Goal: Navigation & Orientation: Find specific page/section

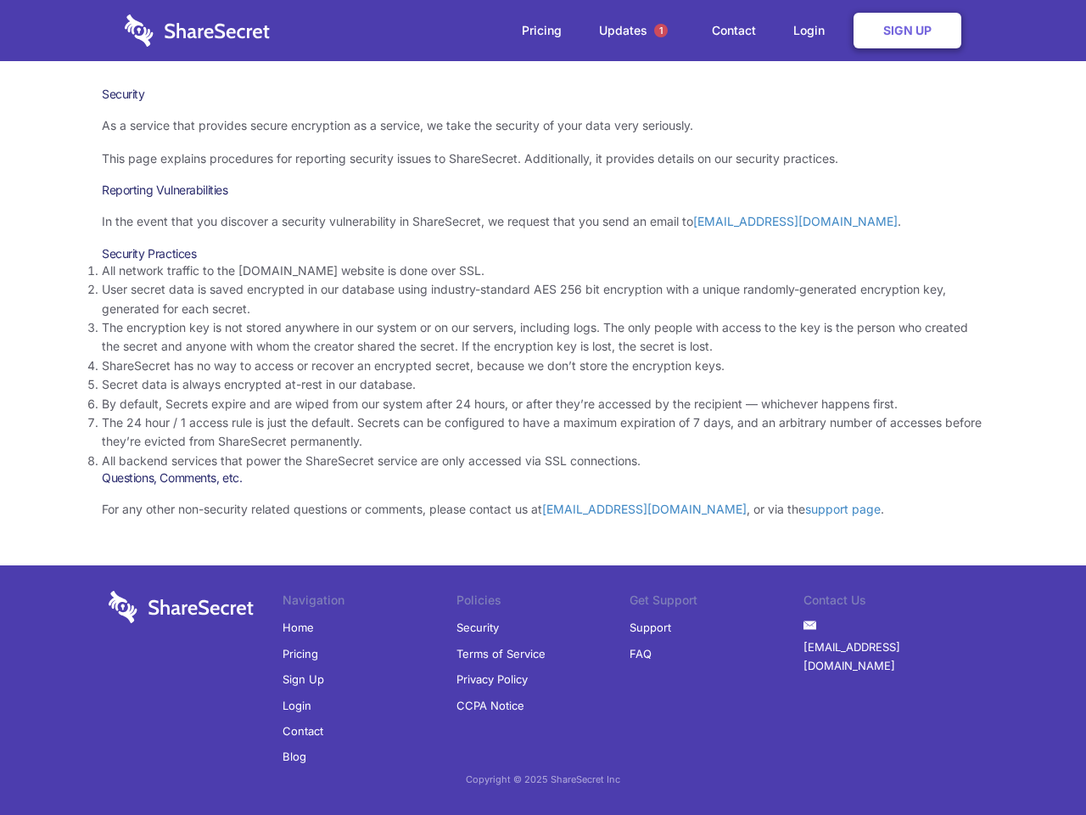
click at [543, 407] on li "By default, Secrets expire and are wiped from our system after 24 hours, or aft…" at bounding box center [543, 404] width 882 height 19
click at [661, 31] on span "1" at bounding box center [661, 31] width 14 height 14
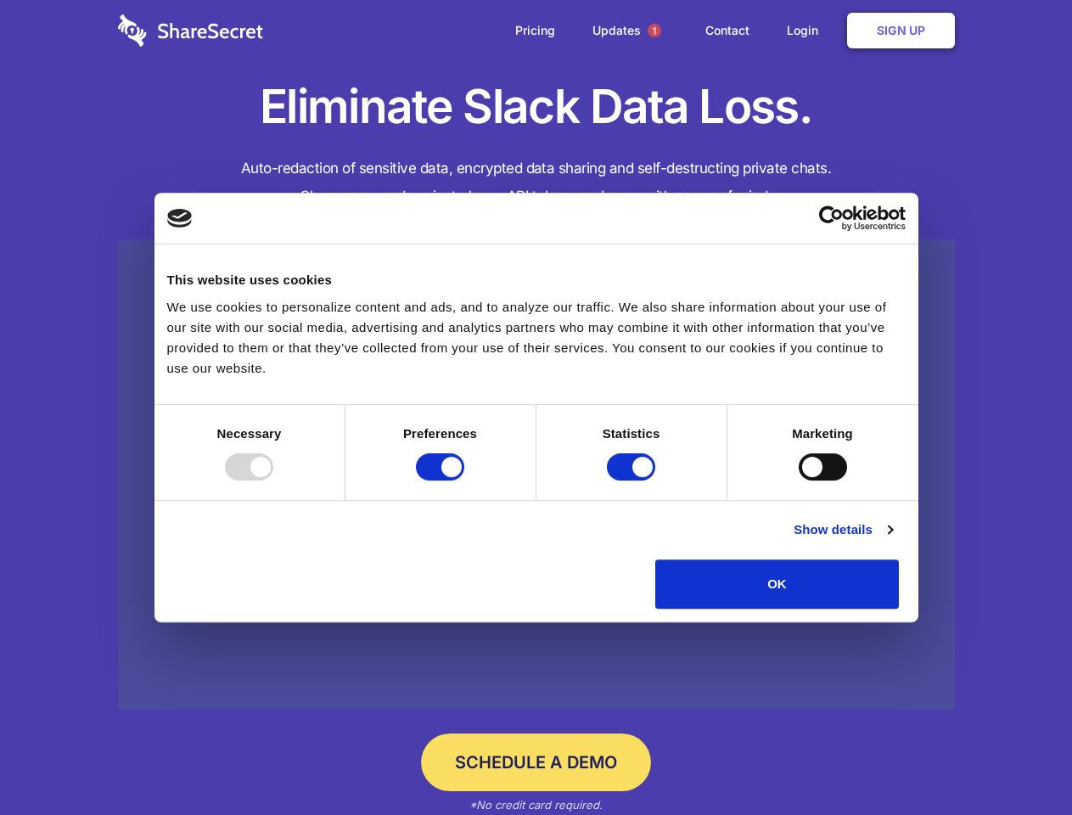
click at [273, 480] on div at bounding box center [249, 466] width 48 height 27
click at [464, 480] on input "Preferences" at bounding box center [440, 466] width 48 height 27
checkbox input "false"
click at [633, 480] on input "Statistics" at bounding box center [631, 466] width 48 height 27
checkbox input "false"
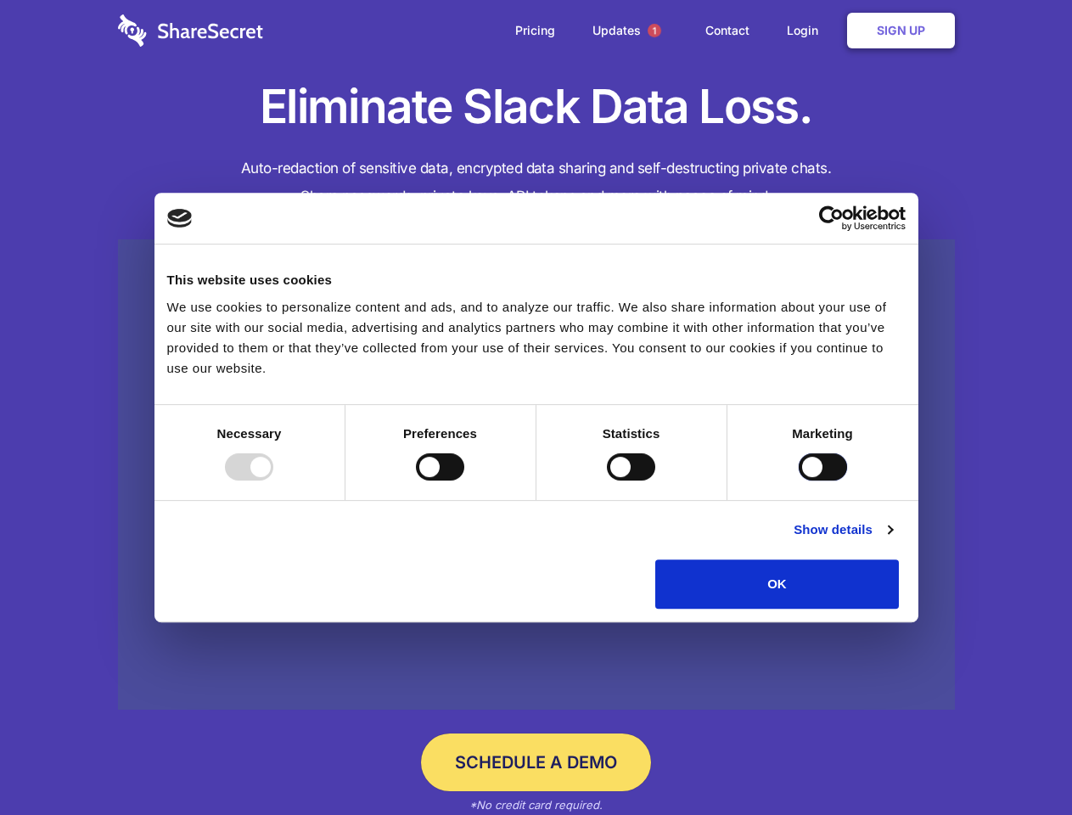
click at [798, 480] on input "Marketing" at bounding box center [822, 466] width 48 height 27
checkbox input "true"
click at [892, 540] on link "Show details" at bounding box center [842, 529] width 98 height 20
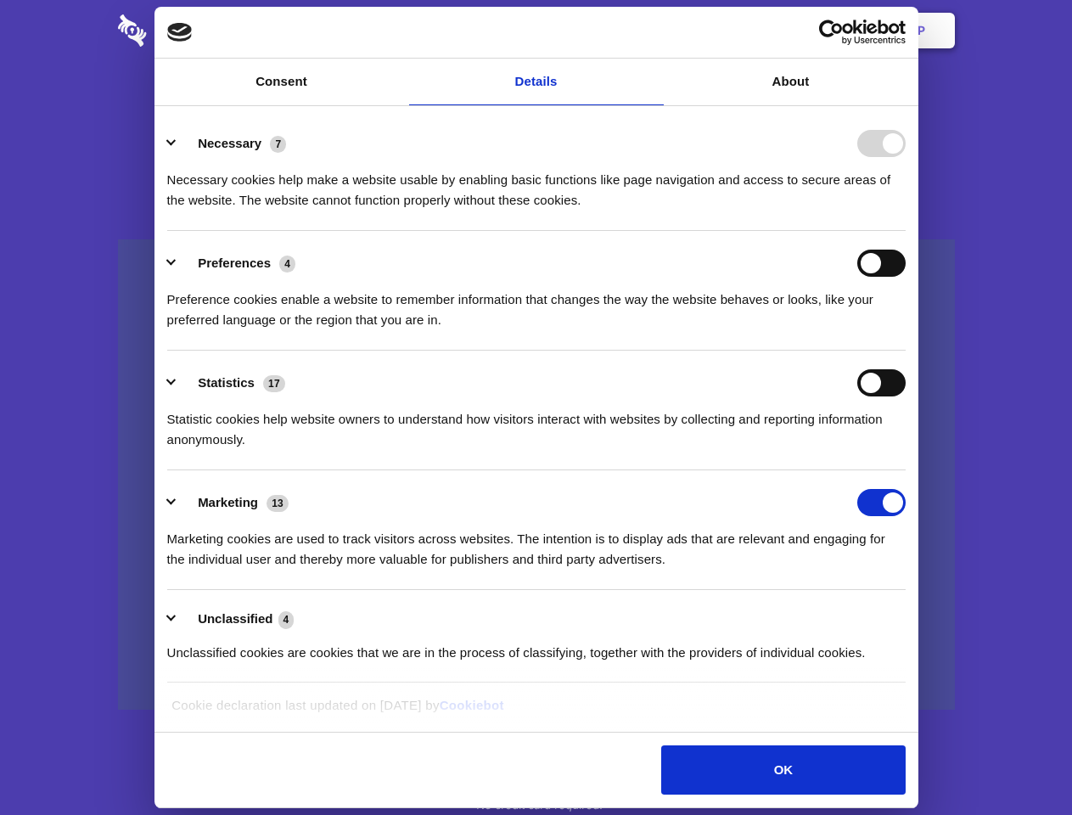
click at [905, 210] on div "Necessary cookies help make a website usable by enabling basic functions like p…" at bounding box center [536, 183] width 738 height 53
click at [653, 31] on span "1" at bounding box center [654, 31] width 14 height 14
